Goal: Transaction & Acquisition: Download file/media

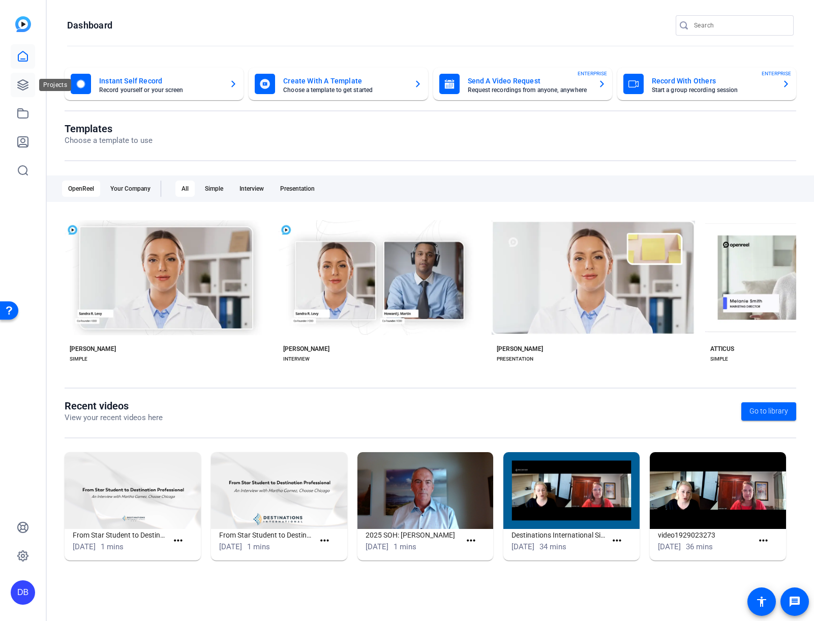
click at [14, 86] on link at bounding box center [23, 85] width 24 height 24
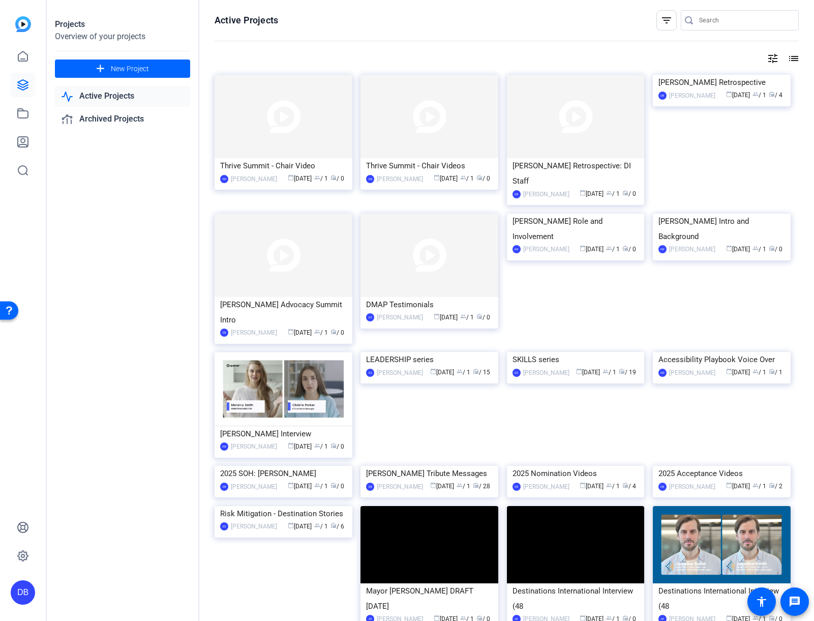
click at [601, 160] on div "Rori Retrospective: DI Staff" at bounding box center [576, 173] width 127 height 31
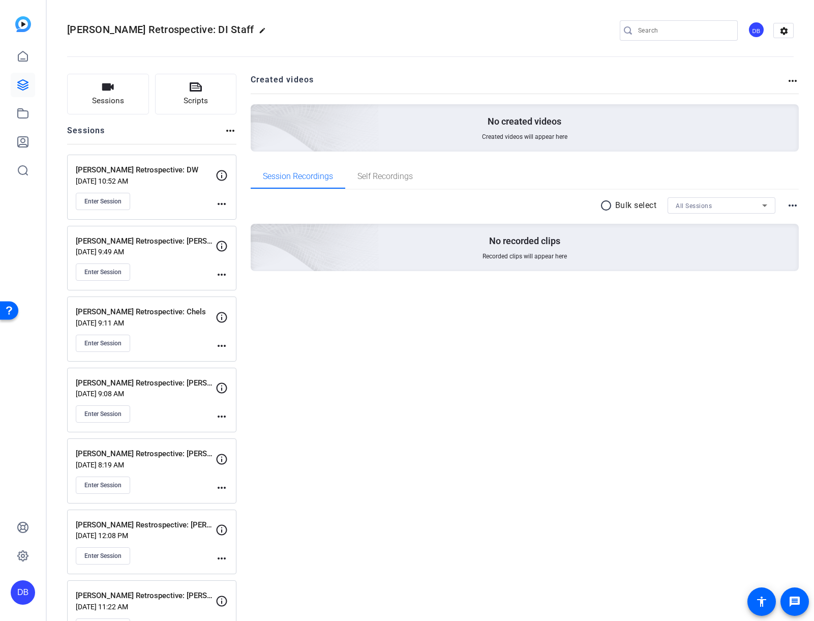
click at [217, 205] on mat-icon "more_horiz" at bounding box center [222, 204] width 12 height 12
click at [228, 219] on span "Edit Session" at bounding box center [247, 219] width 46 height 12
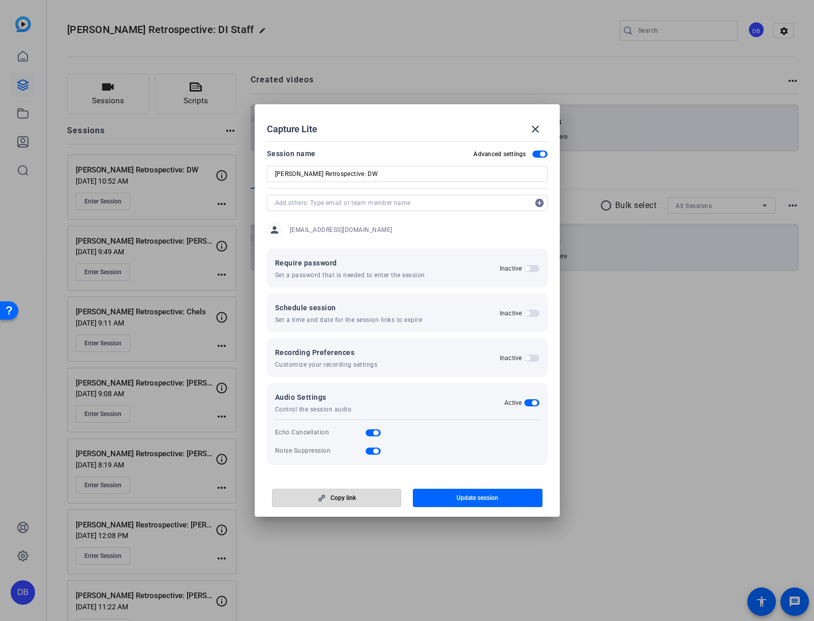
click at [354, 499] on span "Copy link" at bounding box center [343, 498] width 25 height 8
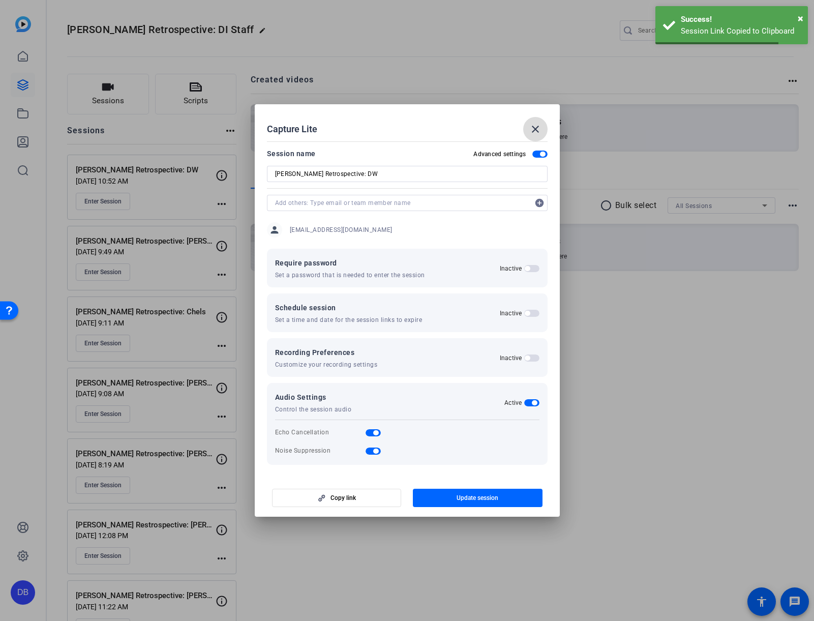
click at [536, 132] on mat-icon "close" at bounding box center [536, 129] width 12 height 12
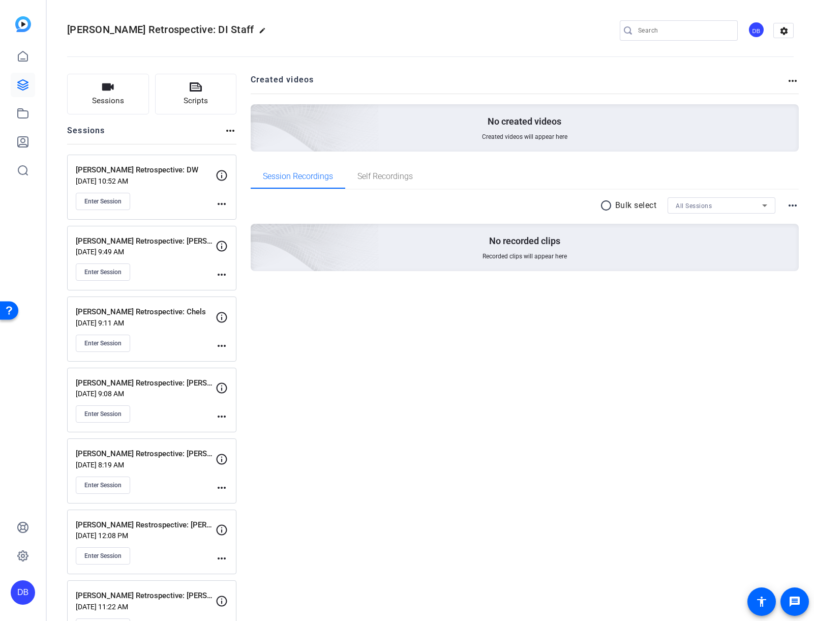
scroll to position [37, 0]
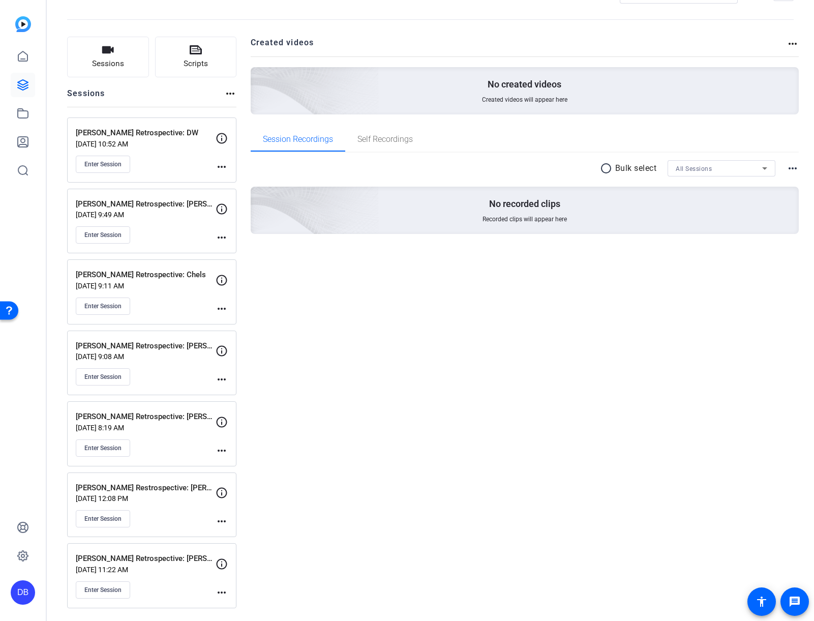
click at [161, 556] on p "[PERSON_NAME] Retrospective: [PERSON_NAME]" at bounding box center [146, 559] width 140 height 12
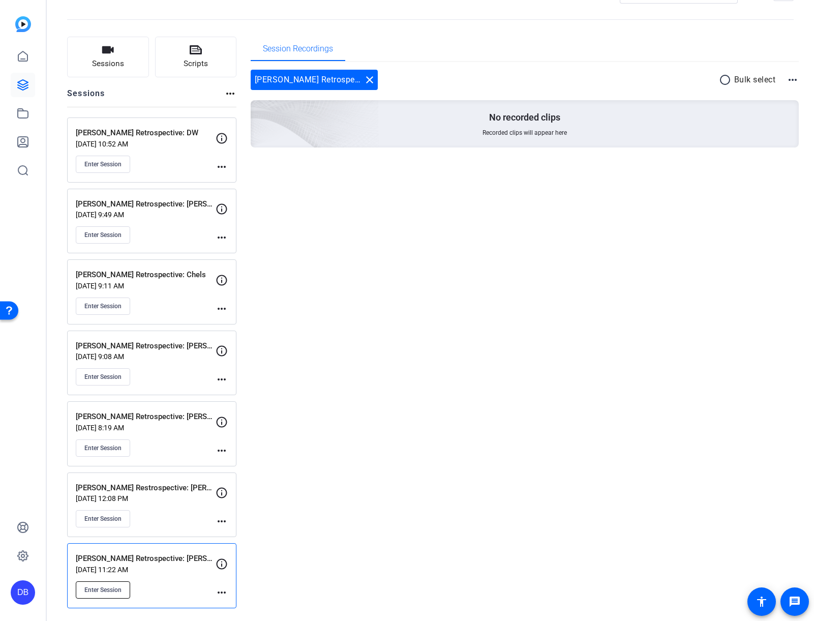
click at [116, 581] on button "Enter Session" at bounding box center [103, 589] width 54 height 17
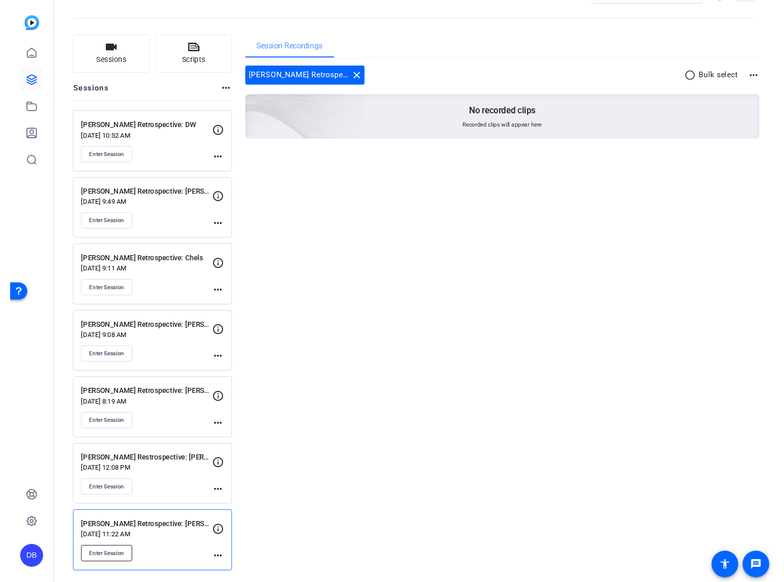
scroll to position [32, 0]
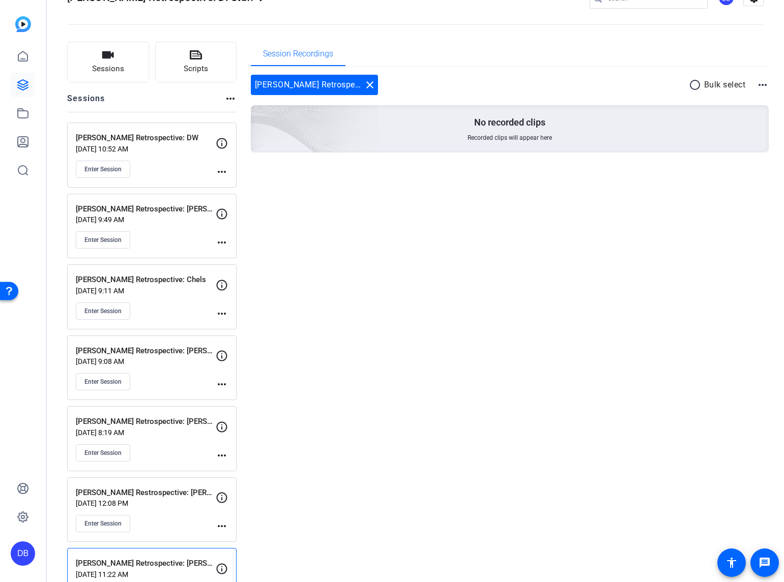
click at [425, 254] on div "Session Recordings Rori Retrospective: Kaelyn close radio_button_unchecked Bulk…" at bounding box center [510, 328] width 518 height 572
click at [489, 232] on div "Session Recordings Rori Retrospective: Kaelyn close radio_button_unchecked Bulk…" at bounding box center [510, 328] width 518 height 572
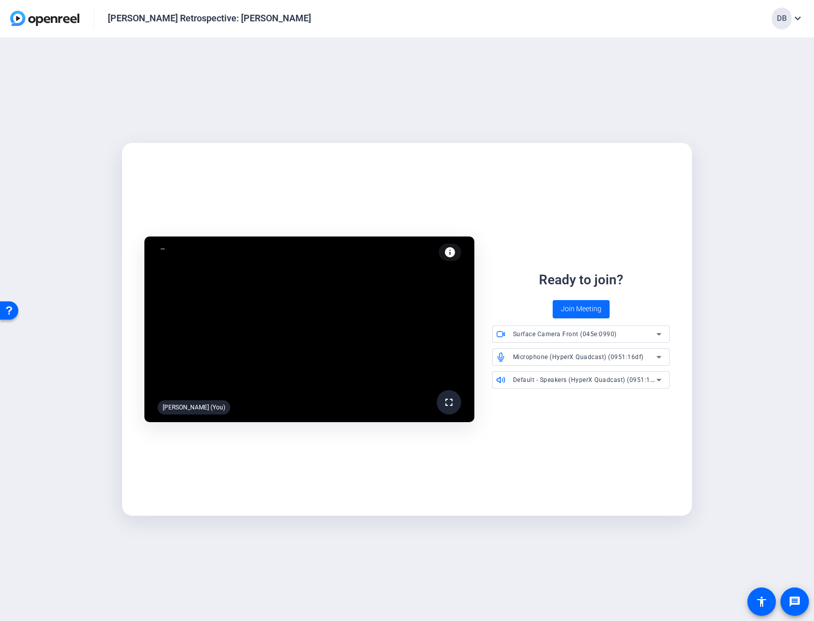
click at [577, 307] on span "Join Meeting" at bounding box center [581, 309] width 41 height 11
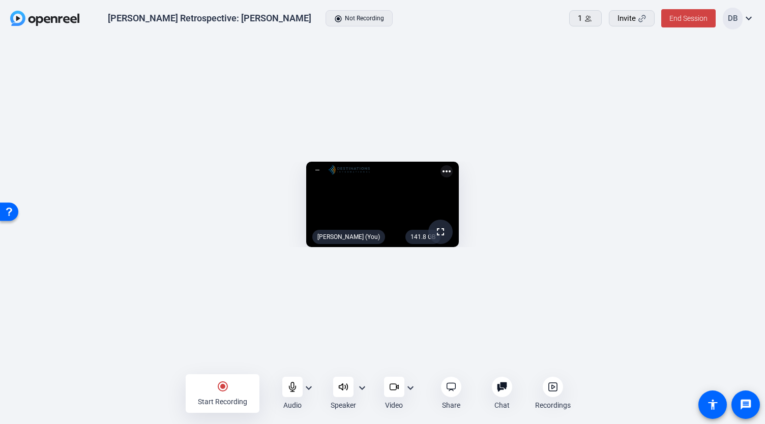
click at [453, 165] on mat-icon "more_horiz" at bounding box center [447, 171] width 12 height 12
click at [708, 92] on div at bounding box center [382, 212] width 765 height 424
click at [453, 165] on mat-icon "more_horiz" at bounding box center [447, 171] width 12 height 12
click at [686, 78] on div at bounding box center [382, 212] width 765 height 424
click at [558, 398] on div "Recordings" at bounding box center [553, 394] width 48 height 34
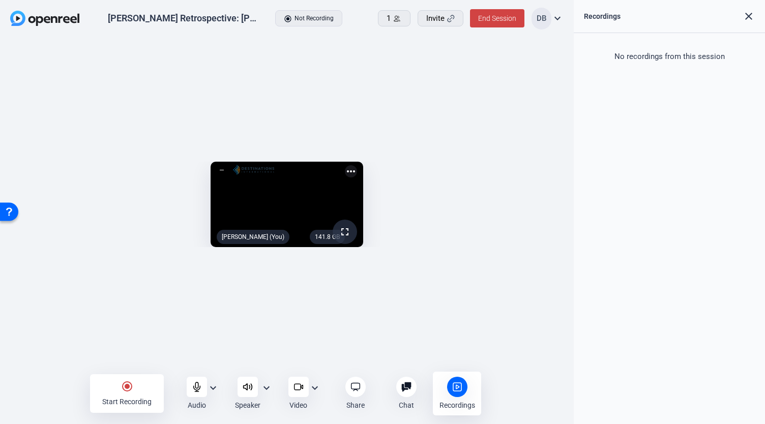
click at [454, 384] on icon at bounding box center [457, 387] width 10 height 10
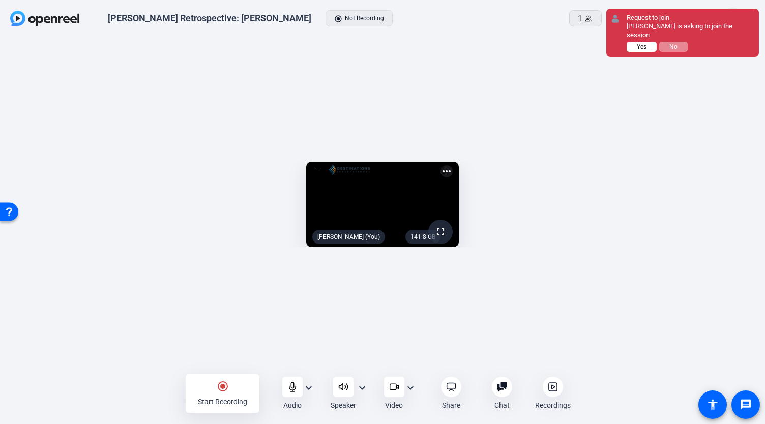
click at [629, 44] on button "Yes" at bounding box center [642, 47] width 30 height 10
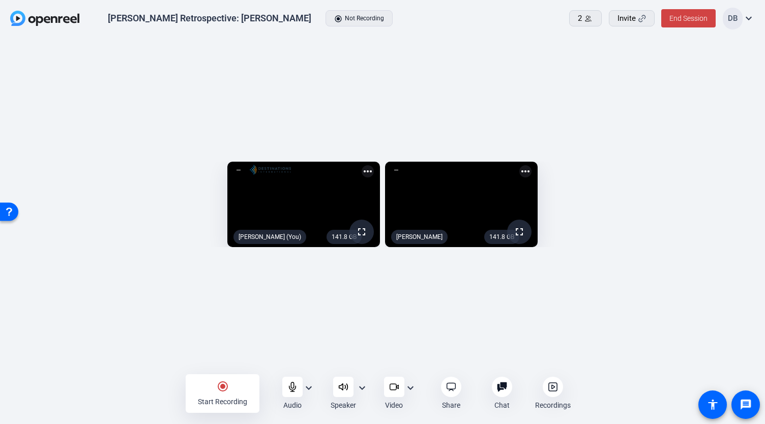
click at [497, 386] on icon at bounding box center [502, 388] width 10 height 10
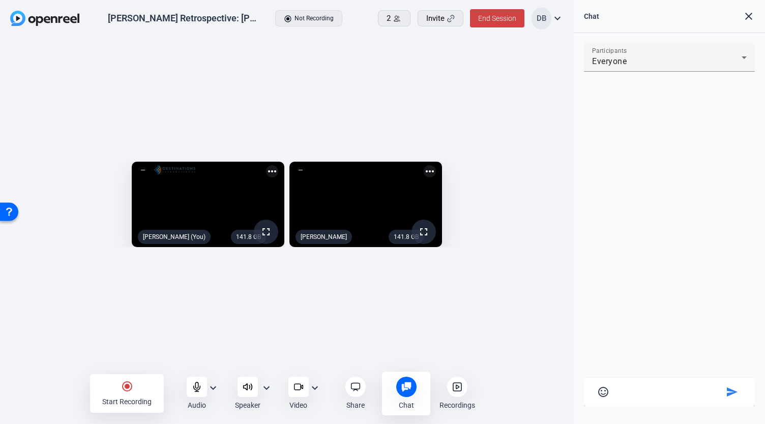
click at [649, 387] on textarea at bounding box center [670, 390] width 108 height 9
click at [636, 393] on textarea at bounding box center [670, 390] width 108 height 9
type textarea "so I can chat you"
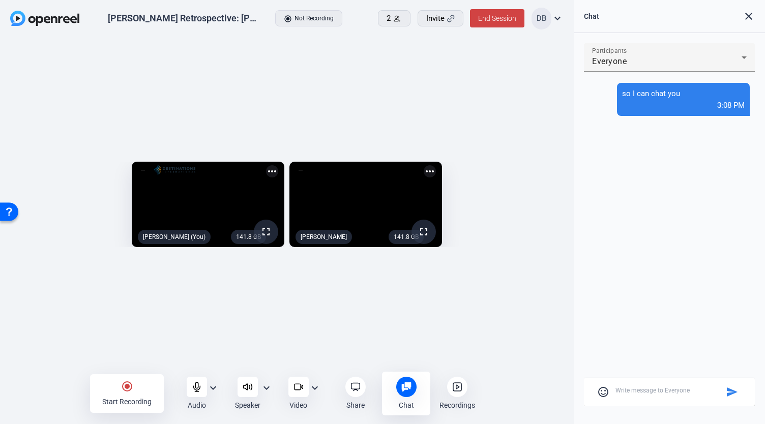
click at [660, 391] on textarea at bounding box center [670, 390] width 108 height 9
type textarea "can you see the chat?"
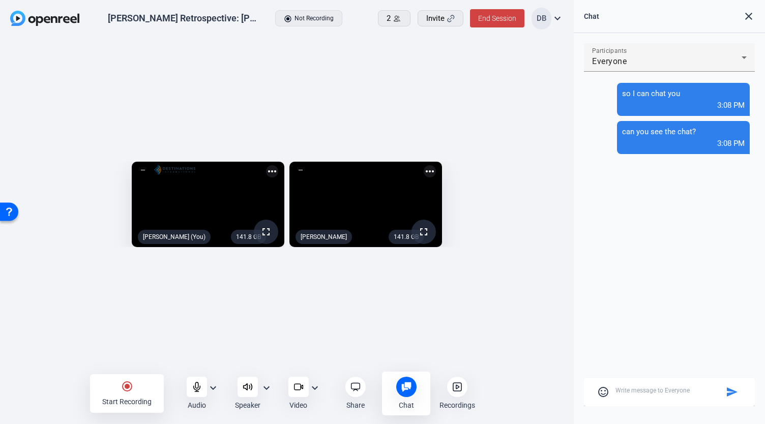
click at [641, 390] on textarea at bounding box center [670, 390] width 108 height 9
type textarea "you can unmute for now until we start recording"
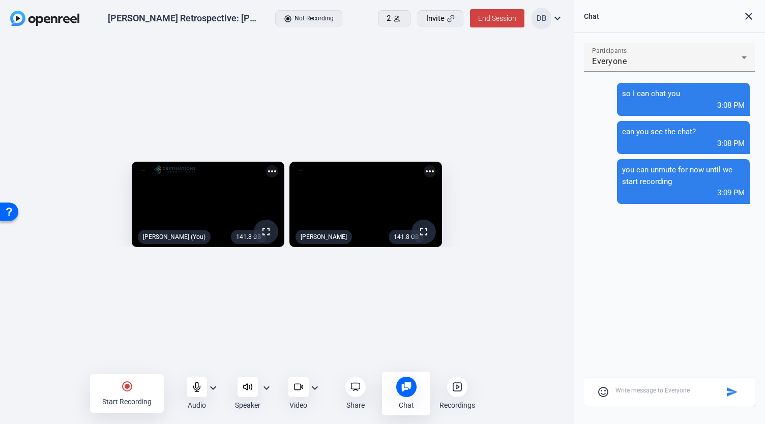
click at [267, 17] on div "[PERSON_NAME] Retrospective: [PERSON_NAME] radio_button_checked Not Recording" at bounding box center [176, 18] width 332 height 21
click at [129, 390] on mat-icon "radio_button_checked" at bounding box center [127, 387] width 12 height 12
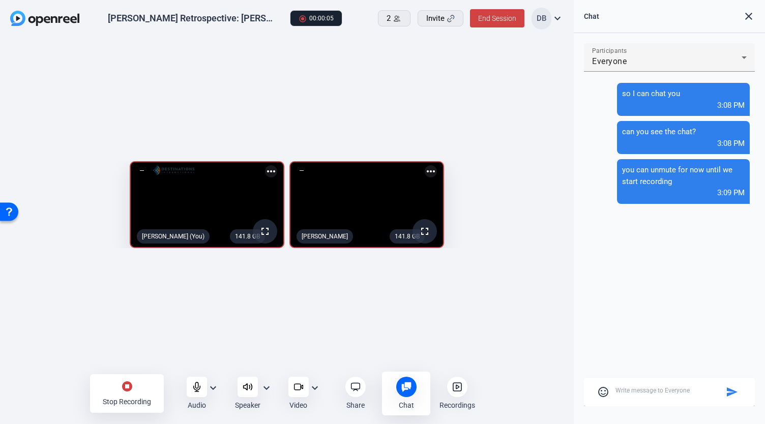
drag, startPoint x: 673, startPoint y: 403, endPoint x: 666, endPoint y: 384, distance: 20.8
click at [672, 403] on mat-card-content "sentiment_satisfied_alt send" at bounding box center [669, 392] width 171 height 29
click at [666, 383] on mat-card-content "sentiment_satisfied_alt send" at bounding box center [669, 392] width 171 height 29
click at [663, 389] on textarea at bounding box center [670, 390] width 108 height 9
type textarea "d"
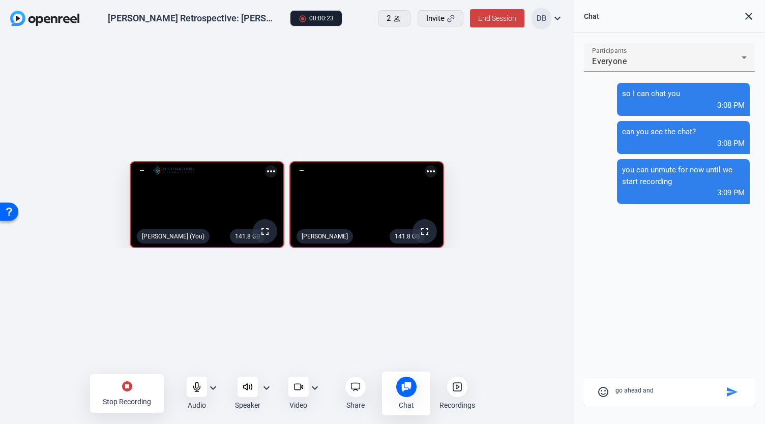
click at [693, 389] on textarea at bounding box center [670, 390] width 108 height 9
type textarea "d"
paste textarea "Earliest or best memory of working with [PERSON_NAME] - the funnier the better."
type textarea "first question: Earliest or best memory of working with [PERSON_NAME] - the fun…"
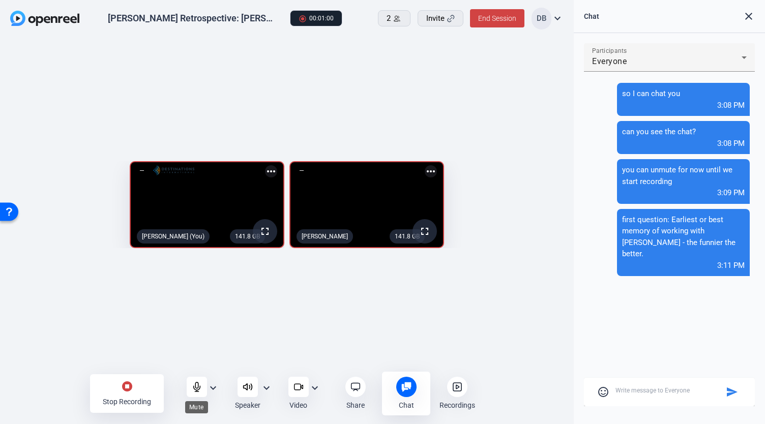
click at [197, 387] on icon at bounding box center [196, 387] width 7 height 9
click at [648, 394] on textarea at bounding box center [670, 390] width 108 height 9
click at [200, 387] on icon at bounding box center [197, 387] width 10 height 10
click at [198, 390] on icon at bounding box center [196, 387] width 7 height 9
click at [196, 389] on icon at bounding box center [197, 387] width 10 height 10
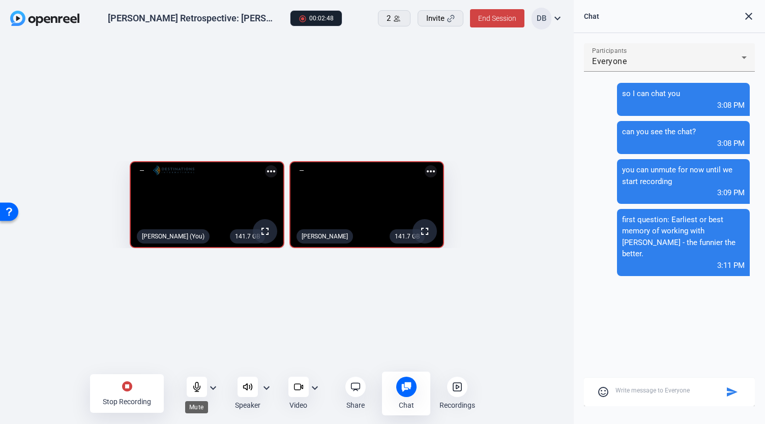
click at [196, 390] on icon at bounding box center [196, 387] width 7 height 9
click at [454, 388] on icon at bounding box center [457, 387] width 10 height 10
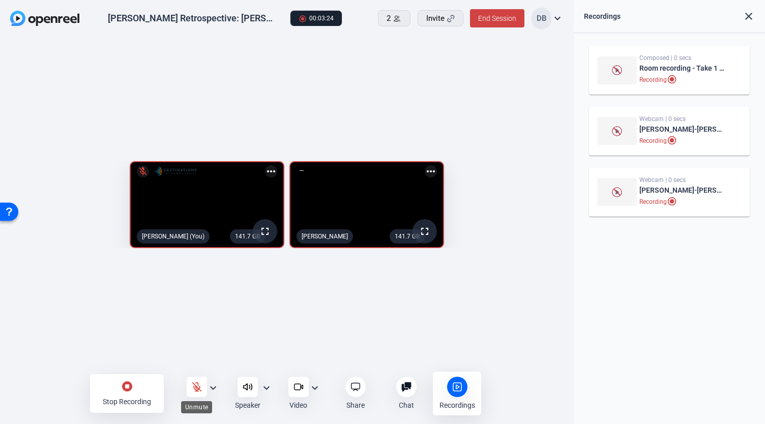
click at [198, 386] on icon at bounding box center [197, 387] width 10 height 10
click at [132, 390] on mat-icon "stop_circle" at bounding box center [127, 387] width 12 height 12
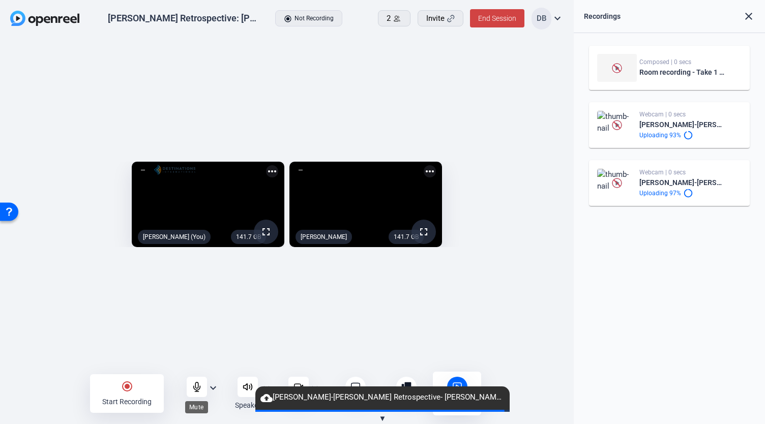
click at [197, 383] on icon at bounding box center [197, 387] width 10 height 10
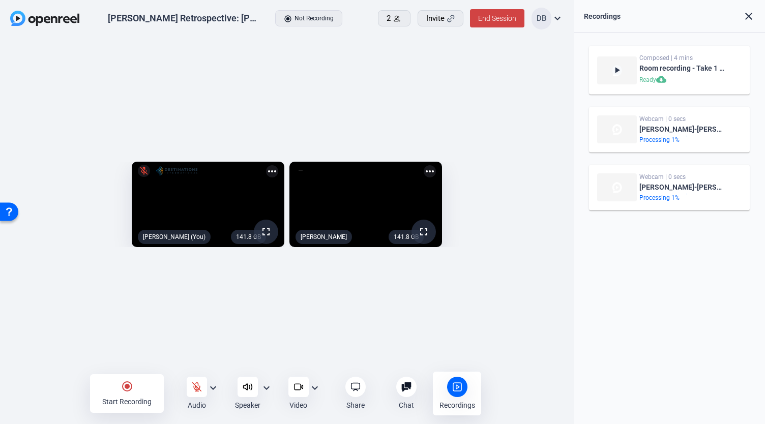
click at [615, 69] on mat-icon "play_arrow" at bounding box center [617, 70] width 10 height 10
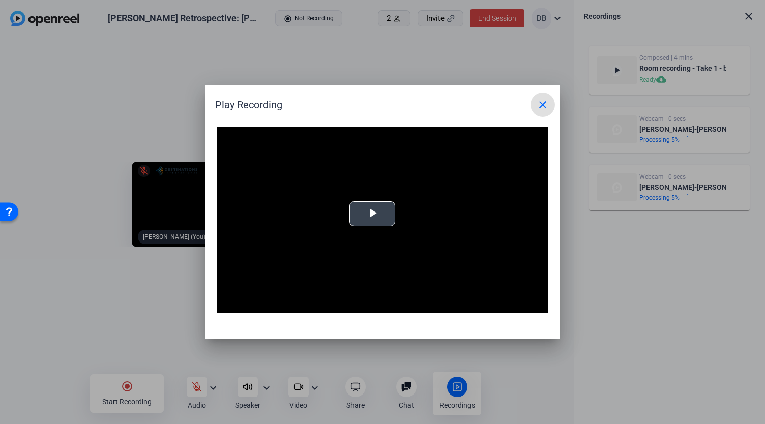
click at [388, 205] on div "Video Player is loading. Play Video Play Mute Current Time 0:00 / Duration -:- …" at bounding box center [382, 220] width 331 height 186
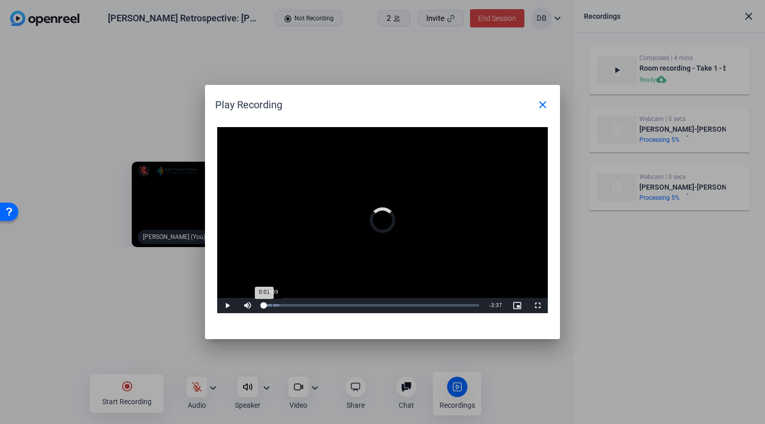
click at [272, 311] on div "Loaded : 7.46% 0:09 0:01" at bounding box center [371, 305] width 226 height 15
click at [288, 307] on div "Loaded : 11.64% 0:25 0:25" at bounding box center [371, 305] width 226 height 15
click at [289, 305] on div "0:26" at bounding box center [276, 305] width 26 height 3
click at [296, 306] on div "Loaded : 18.49% 0:33 0:28" at bounding box center [371, 305] width 216 height 3
click at [297, 306] on div "0:33" at bounding box center [280, 305] width 34 height 3
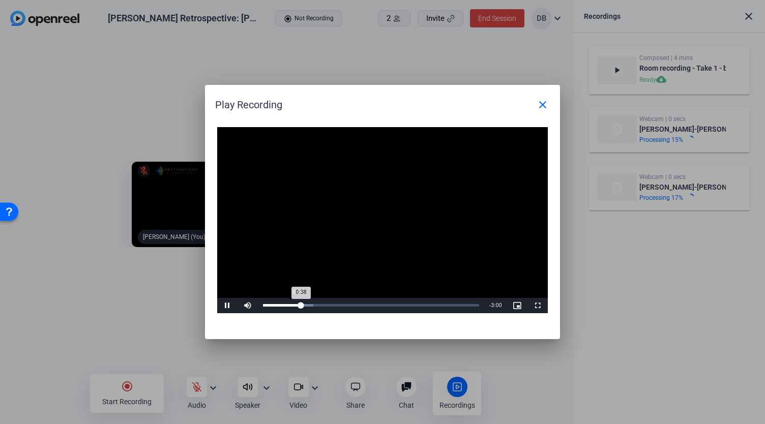
click at [298, 305] on div "0:38" at bounding box center [282, 305] width 38 height 3
click at [296, 304] on div "0:35" at bounding box center [280, 305] width 35 height 3
click at [313, 304] on div "Loaded : 23.32% 0:51 0:33" at bounding box center [371, 305] width 216 height 3
click at [325, 307] on div "Loaded : 38.42% 1:02 1:02" at bounding box center [371, 305] width 216 height 3
click at [332, 308] on div "Loaded : 38.42% 1:05 1:02" at bounding box center [371, 305] width 226 height 15
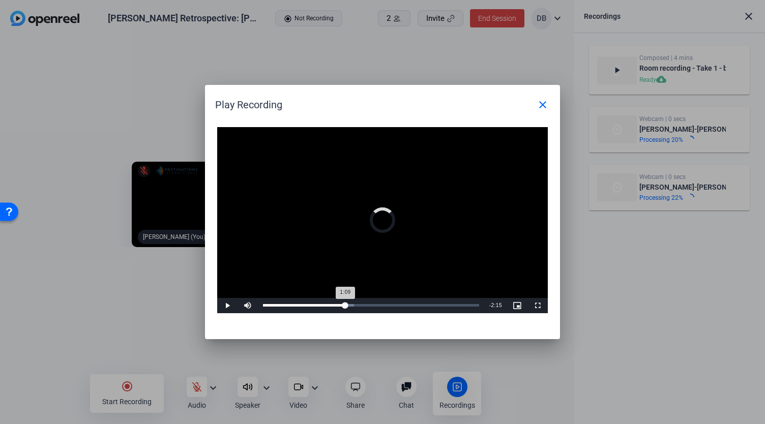
click at [345, 306] on div "Loaded : 42.25% 1:23 1:09" at bounding box center [371, 305] width 216 height 3
drag, startPoint x: 339, startPoint y: 305, endPoint x: 365, endPoint y: 289, distance: 30.1
click at [339, 305] on div "Loaded : 50.22% 1:16 1:16" at bounding box center [371, 306] width 216 height 2
click at [548, 103] on mat-icon "close" at bounding box center [543, 105] width 12 height 12
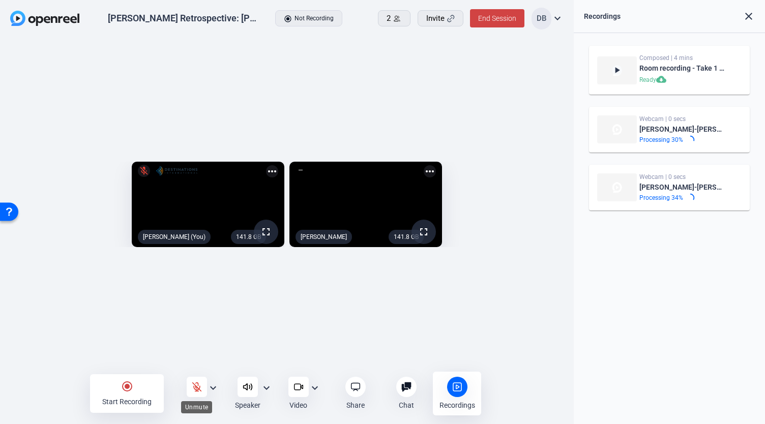
click at [196, 386] on icon at bounding box center [196, 387] width 9 height 9
click at [189, 393] on div at bounding box center [197, 387] width 20 height 20
click at [199, 386] on icon at bounding box center [197, 387] width 10 height 10
click at [195, 376] on div "radio_button_checked Start Recording Audio expand_more Speaker expand_more Vide…" at bounding box center [287, 394] width 394 height 44
click at [202, 385] on div at bounding box center [197, 387] width 20 height 20
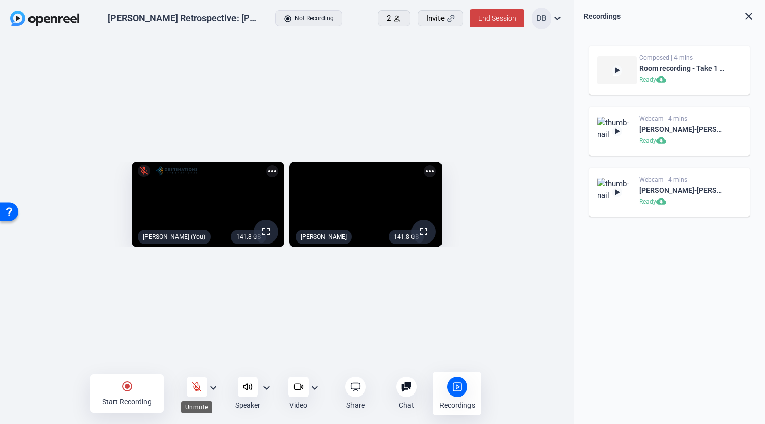
click at [195, 391] on icon at bounding box center [197, 387] width 10 height 10
click at [131, 394] on div "radio_button_checked Start Recording" at bounding box center [127, 393] width 74 height 39
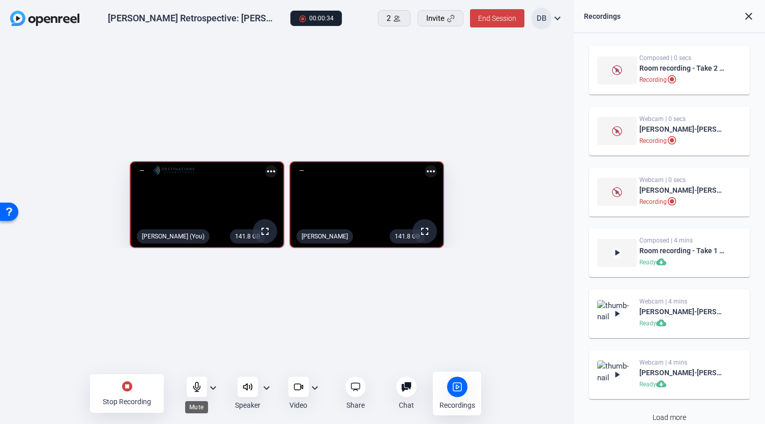
click at [196, 384] on icon at bounding box center [197, 387] width 10 height 10
drag, startPoint x: 196, startPoint y: 384, endPoint x: 169, endPoint y: 348, distance: 44.7
click at [169, 348] on div "141.8 GB fullscreen [PERSON_NAME] (You) more_horiz 141.8 GB fullscreen [PERSON_…" at bounding box center [287, 207] width 574 height 339
click at [147, 386] on div "stop_circle Stop Recording" at bounding box center [127, 393] width 74 height 39
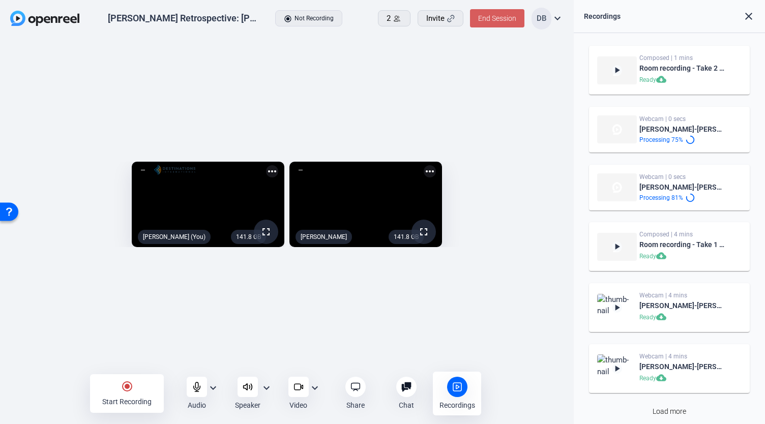
click at [497, 22] on span "End Session" at bounding box center [497, 18] width 38 height 8
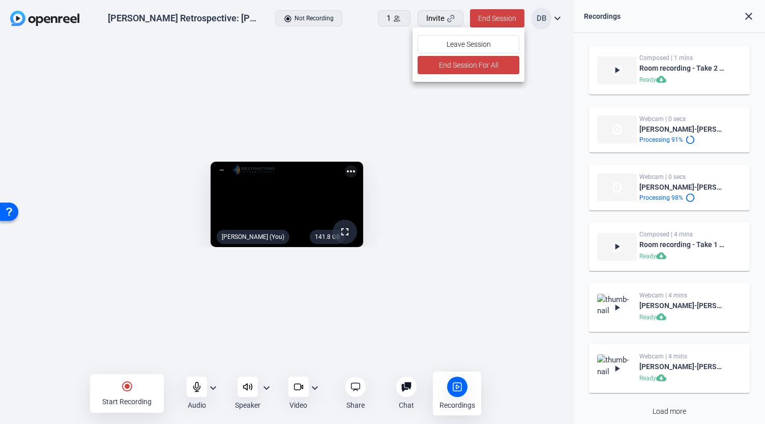
click at [571, 45] on div at bounding box center [382, 212] width 765 height 424
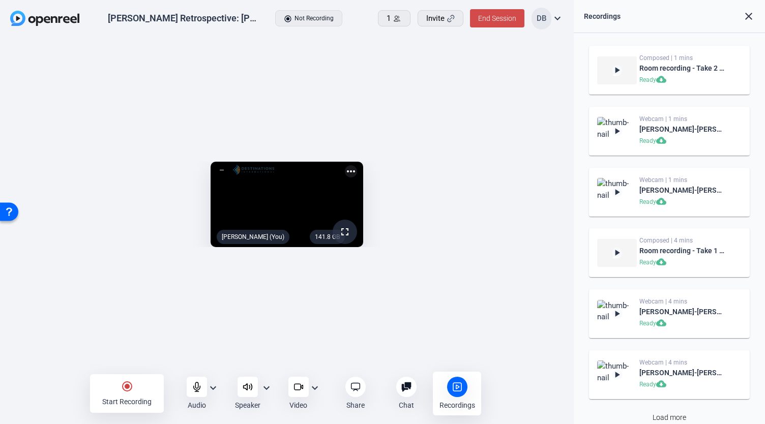
click at [501, 21] on span "End Session" at bounding box center [497, 18] width 38 height 8
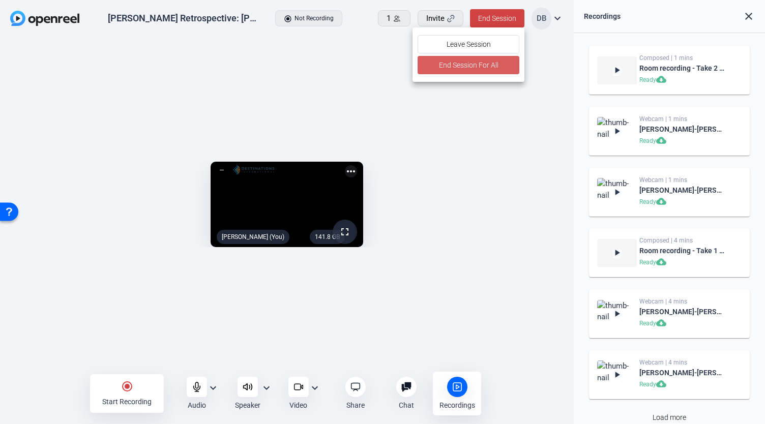
click at [478, 65] on span "End Session For All" at bounding box center [469, 65] width 60 height 12
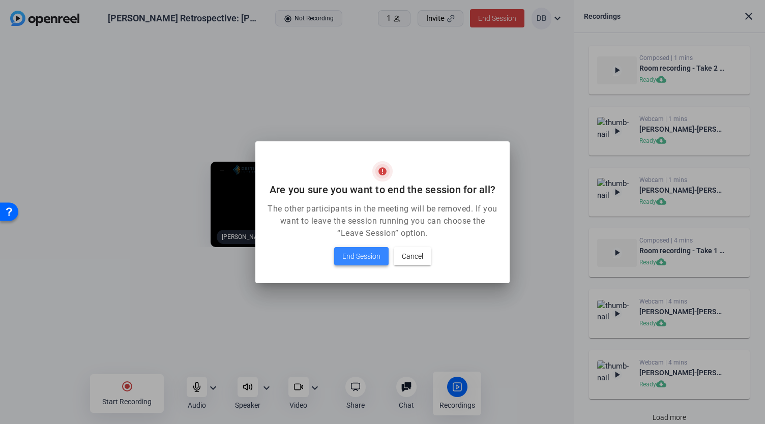
click at [364, 256] on span "End Session" at bounding box center [361, 256] width 38 height 12
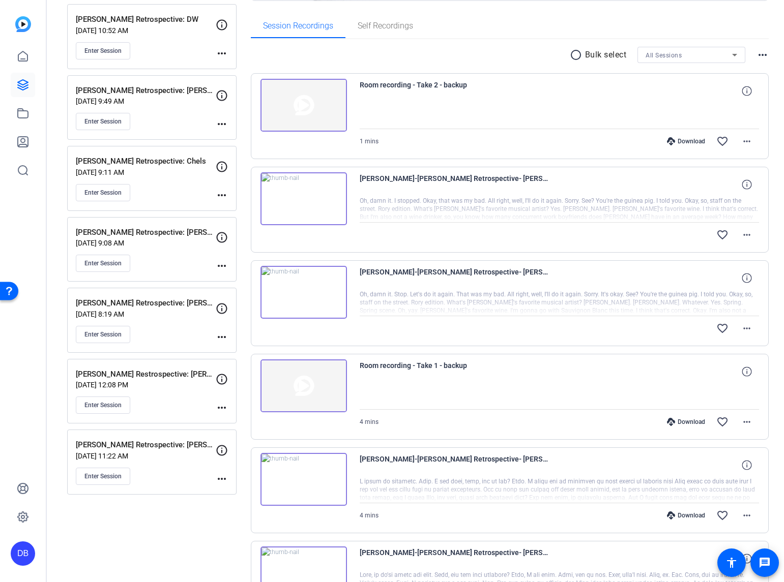
scroll to position [241, 0]
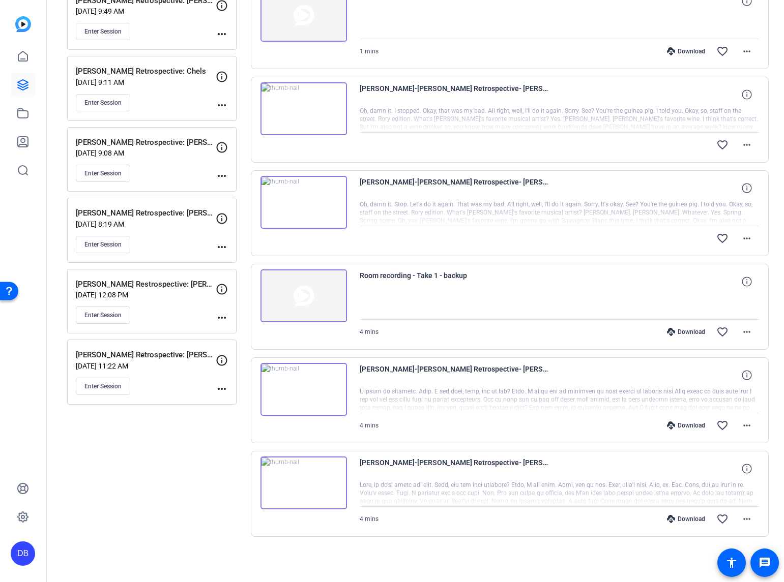
click at [681, 522] on div "Download" at bounding box center [686, 519] width 48 height 8
click at [686, 424] on div "Download" at bounding box center [686, 426] width 48 height 8
click at [683, 333] on div "Download" at bounding box center [686, 332] width 48 height 8
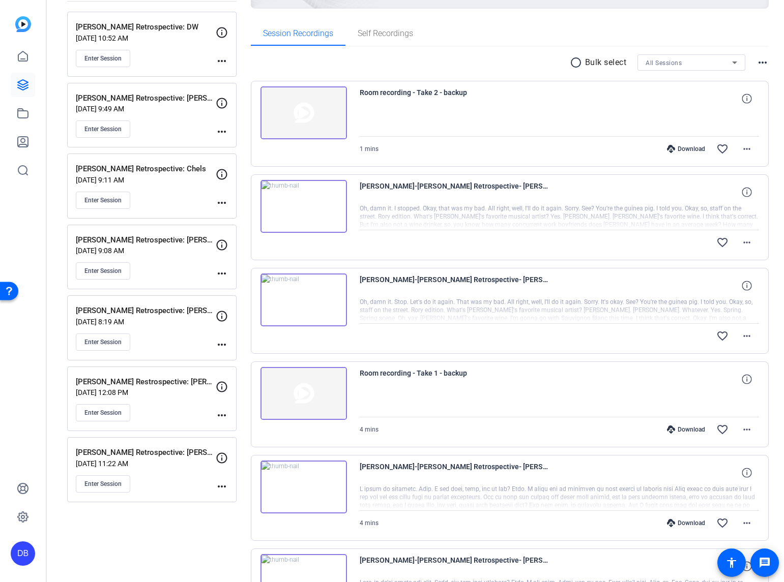
scroll to position [88, 0]
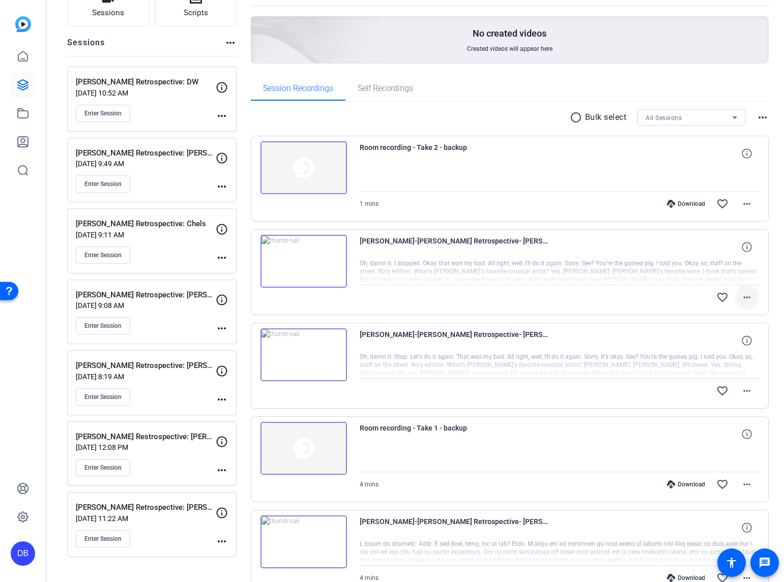
click at [741, 297] on mat-icon "more_horiz" at bounding box center [747, 297] width 12 height 12
click at [767, 271] on div at bounding box center [392, 291] width 784 height 582
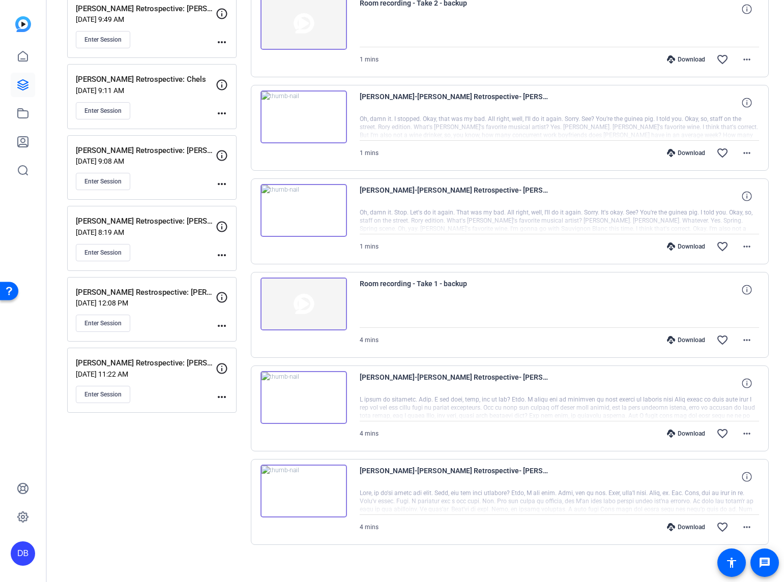
scroll to position [241, 0]
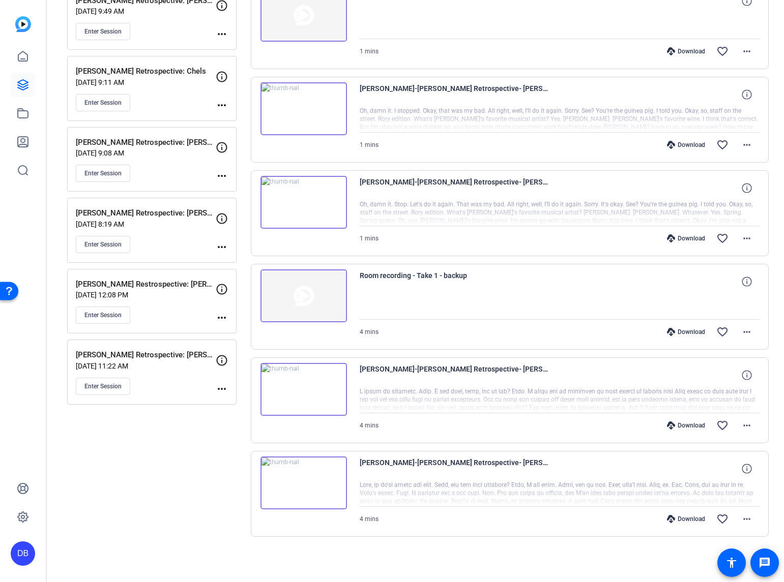
click at [685, 239] on div "Download" at bounding box center [686, 239] width 48 height 8
click at [767, 54] on div "Sessions Scripts Sessions more_horiz Rori Retrospective: DW Aug 18, 2025 @ 10:5…" at bounding box center [415, 201] width 737 height 762
click at [697, 144] on div "Download" at bounding box center [686, 145] width 48 height 8
drag, startPoint x: 772, startPoint y: 91, endPoint x: 765, endPoint y: 87, distance: 8.0
click at [772, 91] on div "Sessions Scripts Sessions more_horiz Rori Retrospective: DW Aug 18, 2025 @ 10:5…" at bounding box center [415, 201] width 737 height 762
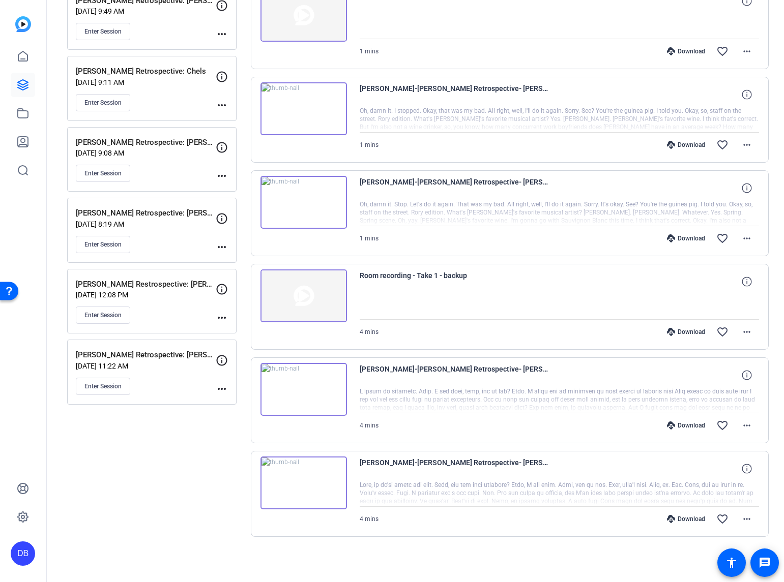
click at [686, 47] on div "Download" at bounding box center [686, 51] width 48 height 8
drag, startPoint x: 155, startPoint y: 526, endPoint x: 190, endPoint y: 512, distance: 37.5
click at [155, 526] on div "Sessions Scripts Sessions more_horiz Rori Retrospective: DW Aug 18, 2025 @ 10:5…" at bounding box center [151, 201] width 169 height 737
click at [743, 518] on mat-icon "more_horiz" at bounding box center [747, 519] width 12 height 12
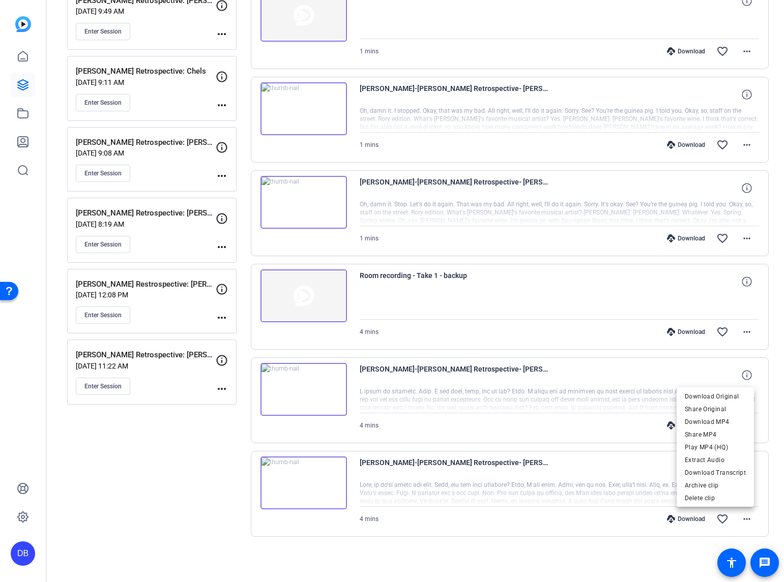
click at [578, 560] on div at bounding box center [392, 291] width 784 height 582
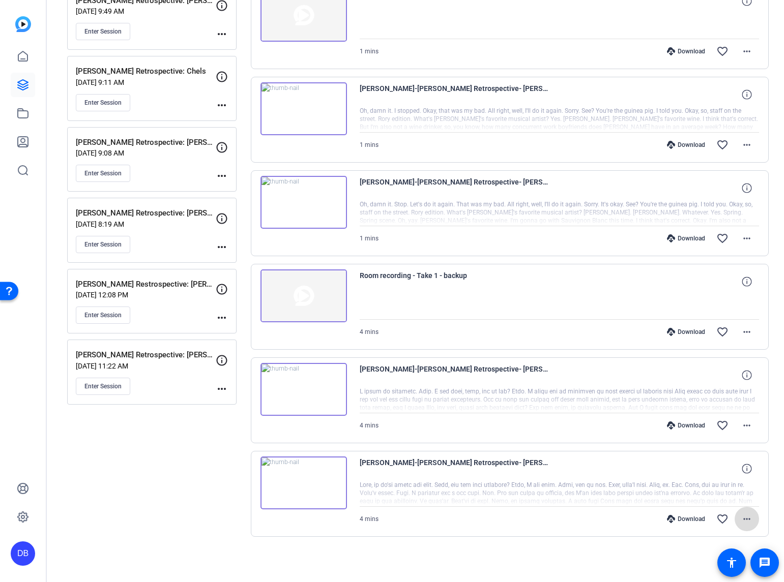
click at [743, 517] on mat-icon "more_horiz" at bounding box center [747, 519] width 12 height 12
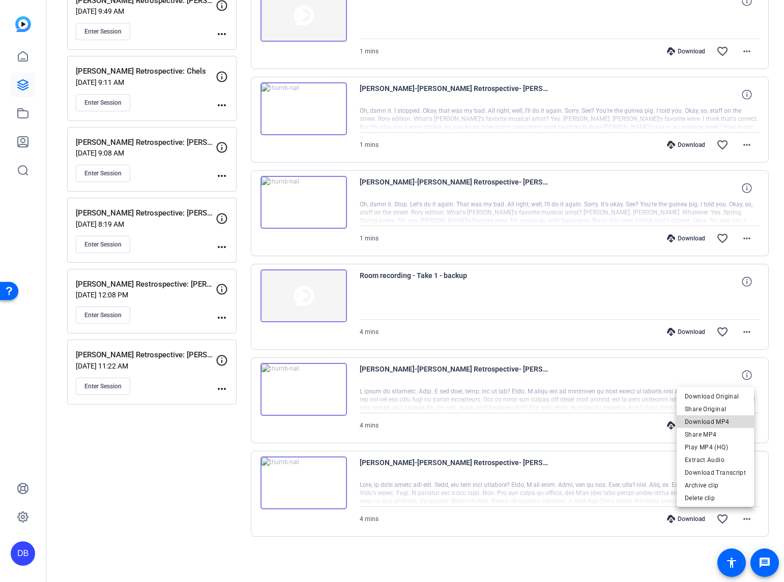
click at [721, 420] on span "Download MP4" at bounding box center [715, 422] width 61 height 12
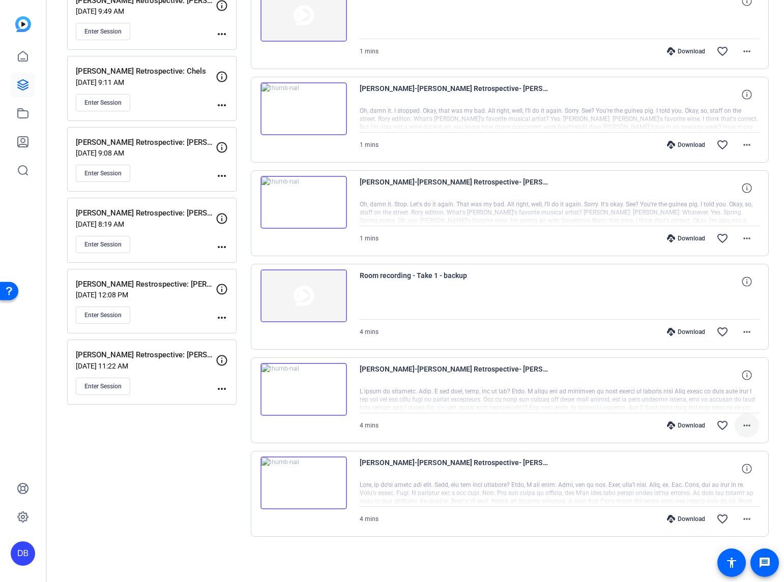
click at [747, 423] on mat-icon "more_horiz" at bounding box center [747, 426] width 12 height 12
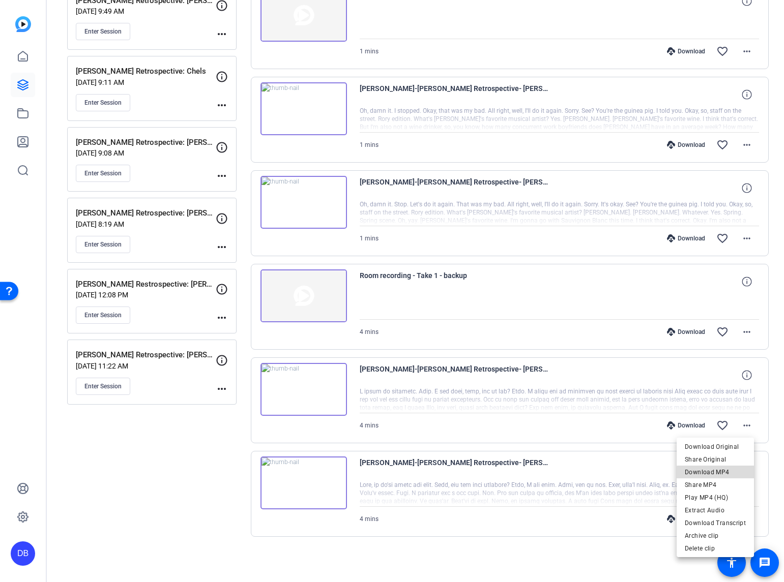
click at [721, 474] on span "Download MP4" at bounding box center [715, 472] width 61 height 12
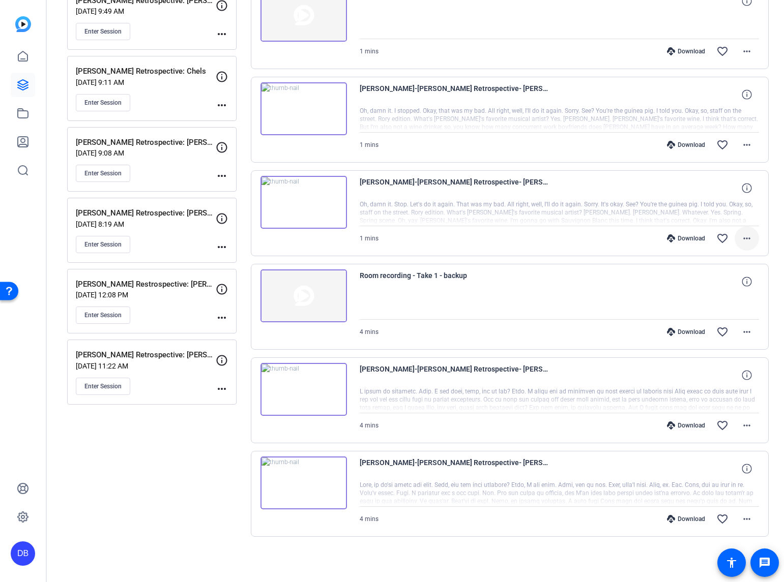
click at [746, 235] on mat-icon "more_horiz" at bounding box center [747, 238] width 12 height 12
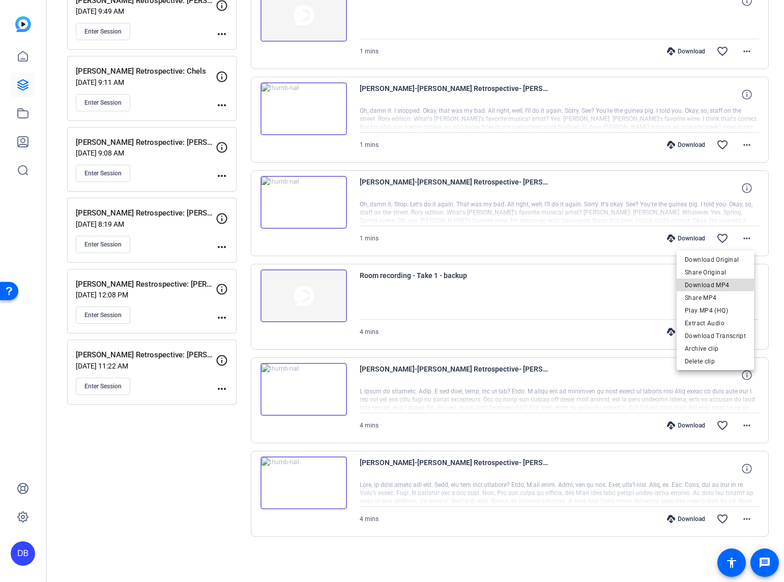
click at [716, 280] on span "Download MP4" at bounding box center [715, 285] width 61 height 12
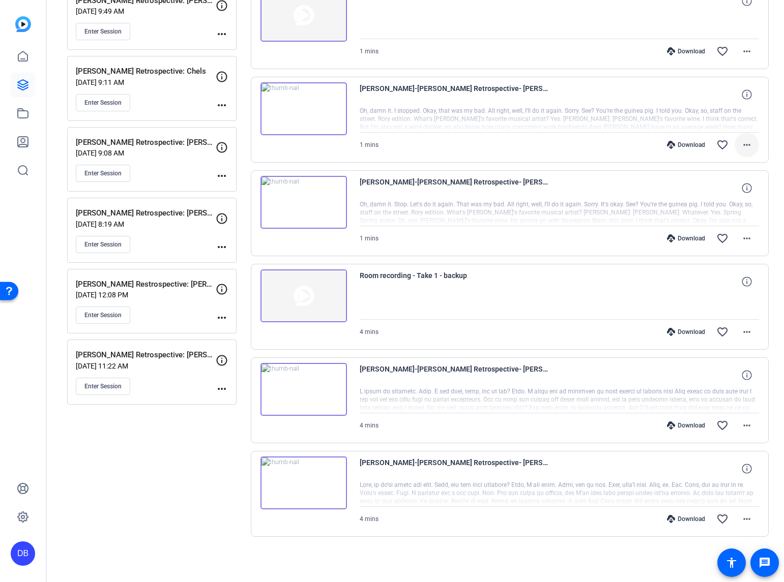
click at [741, 146] on mat-icon "more_horiz" at bounding box center [747, 145] width 12 height 12
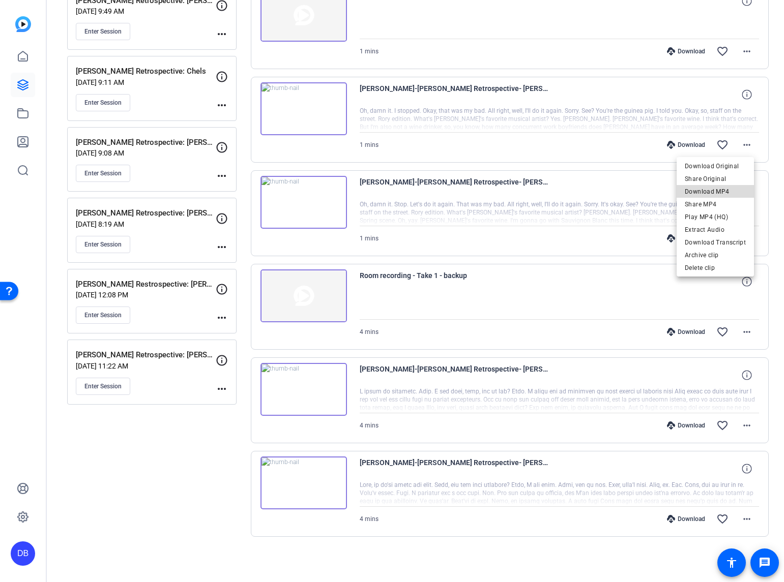
click at [720, 192] on span "Download MP4" at bounding box center [715, 192] width 61 height 12
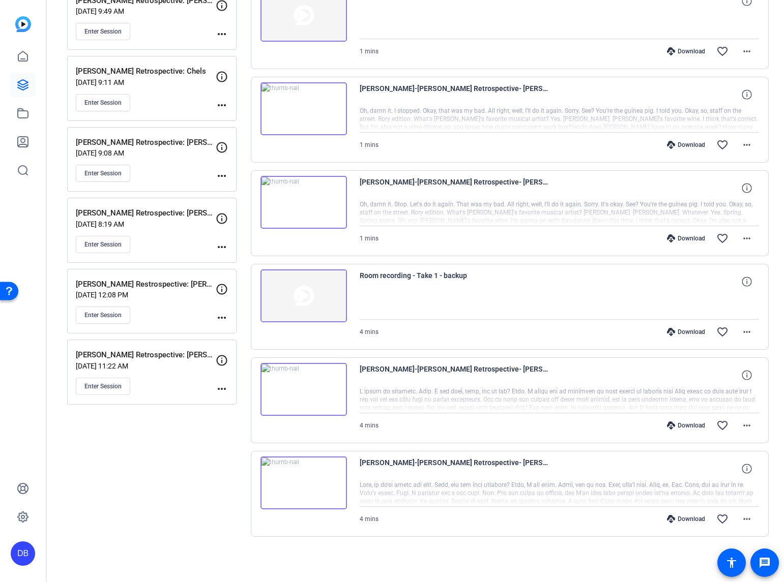
click at [153, 466] on div "Sessions Scripts Sessions more_horiz Rori Retrospective: DW Aug 18, 2025 @ 10:5…" at bounding box center [151, 201] width 169 height 737
click at [105, 451] on div "Sessions Scripts Sessions more_horiz Rori Retrospective: DW Aug 18, 2025 @ 10:5…" at bounding box center [151, 201] width 169 height 737
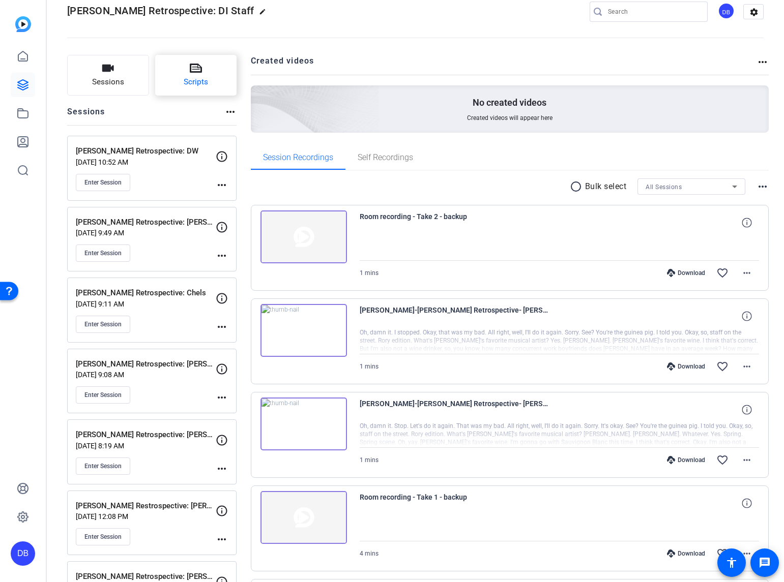
scroll to position [0, 0]
